Goal: Transaction & Acquisition: Subscribe to service/newsletter

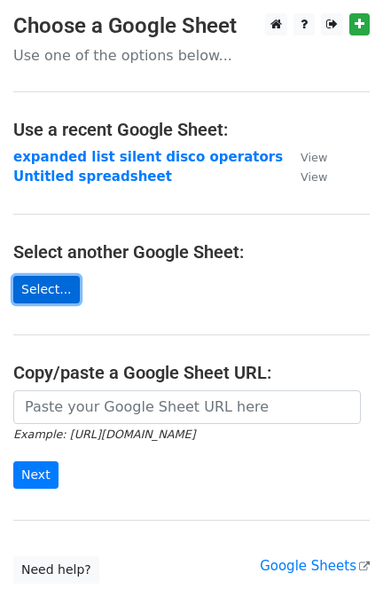
click at [57, 286] on link "Select..." at bounding box center [46, 289] width 67 height 27
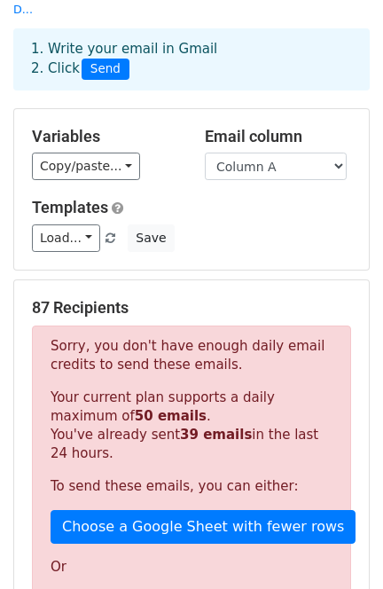
scroll to position [236, 0]
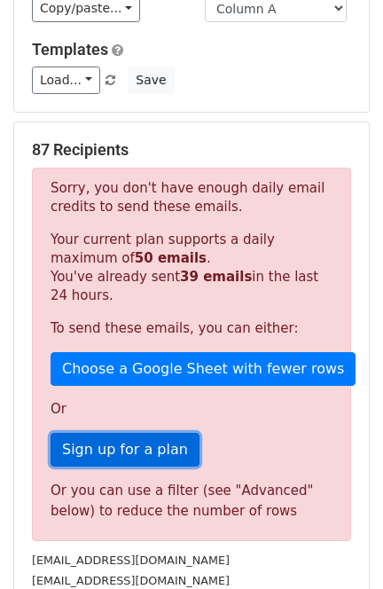
click at [131, 433] on link "Sign up for a plan" at bounding box center [125, 450] width 149 height 34
